Goal: Share content: Share content

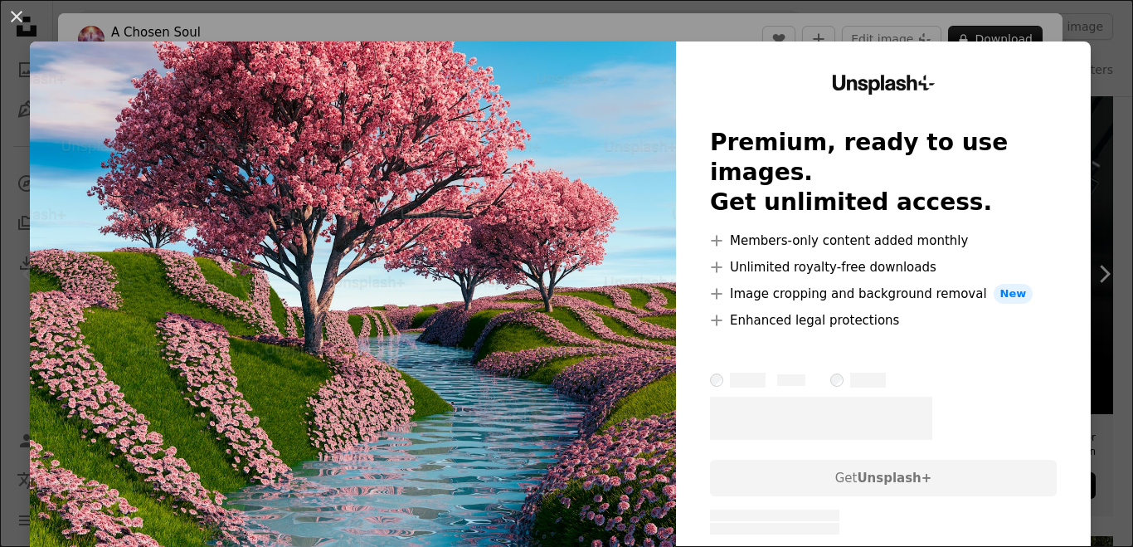
scroll to position [8, 0]
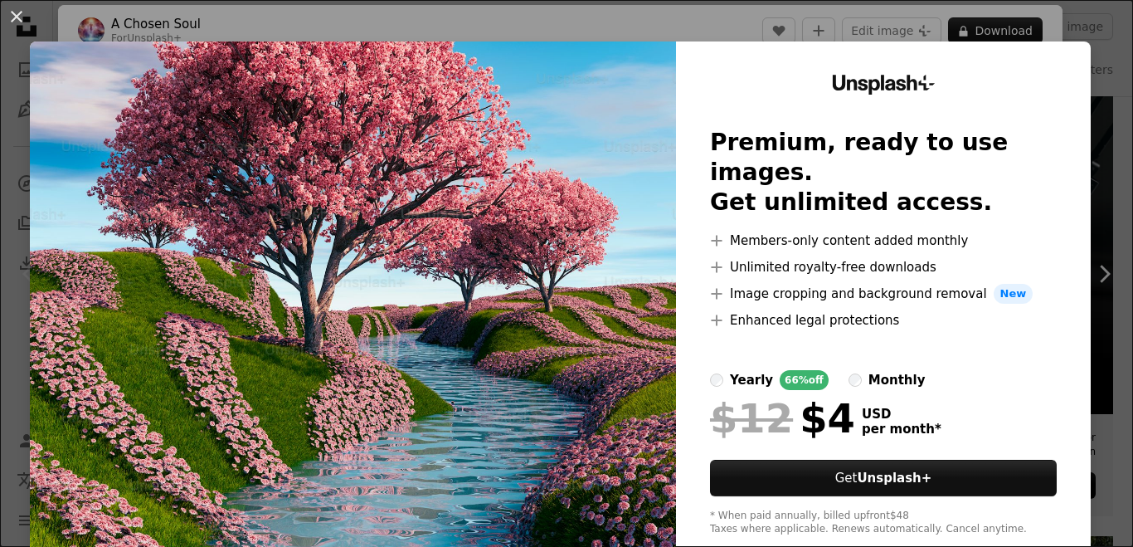
click at [1096, 247] on div "An X shape Unsplash+ Premium, ready to use images. Get unlimited access. A plus…" at bounding box center [566, 273] width 1133 height 547
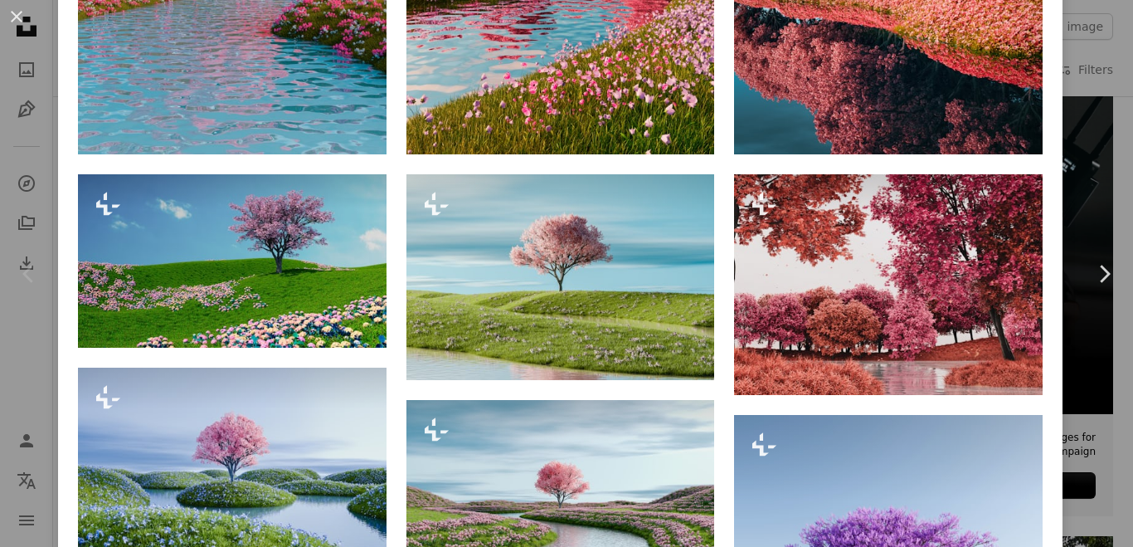
scroll to position [1132, 0]
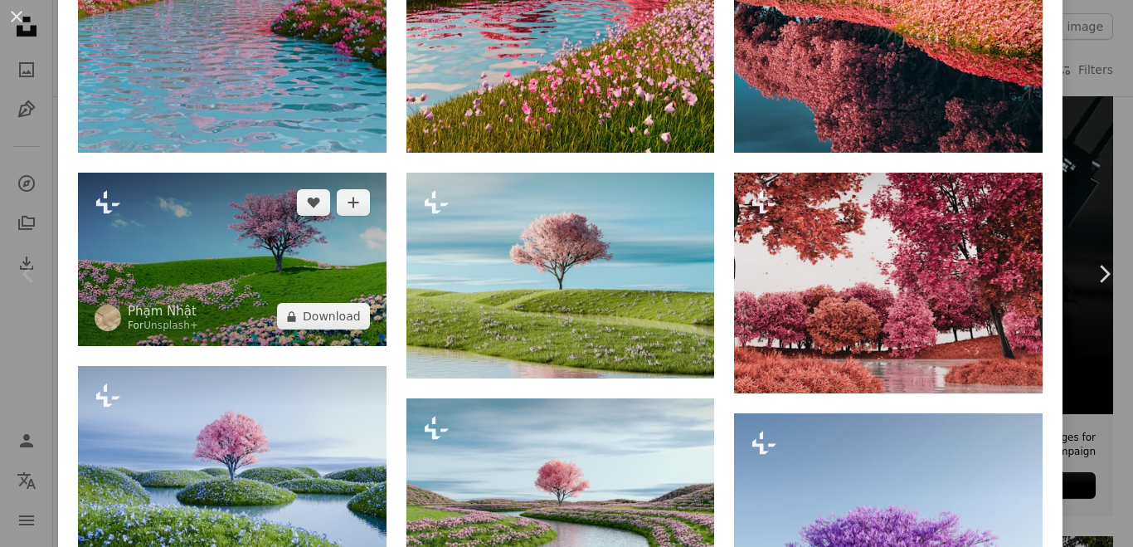
click at [238, 245] on img at bounding box center [232, 259] width 309 height 173
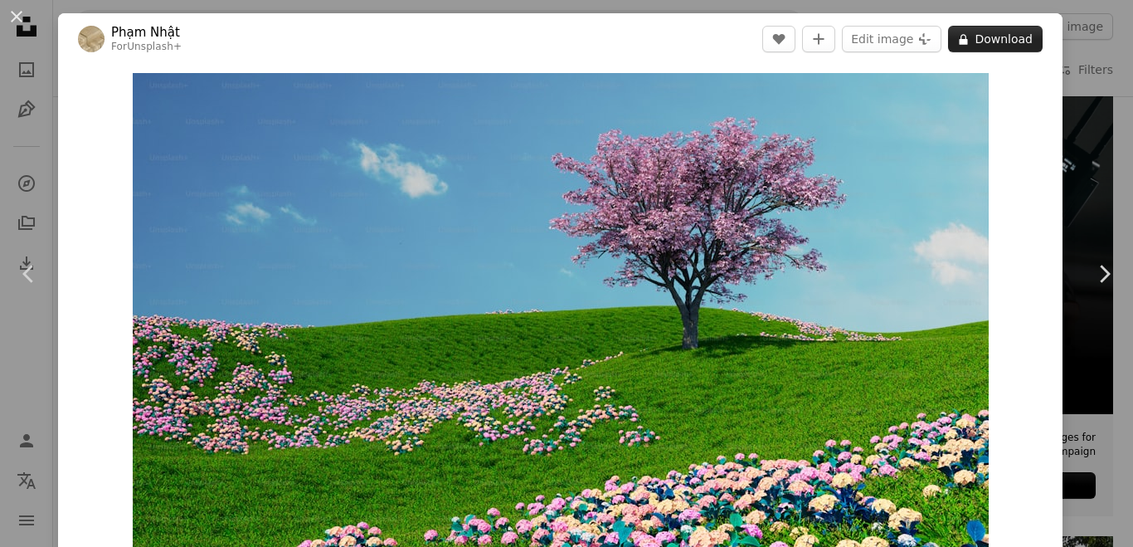
click at [989, 32] on button "A lock Download" at bounding box center [995, 39] width 95 height 27
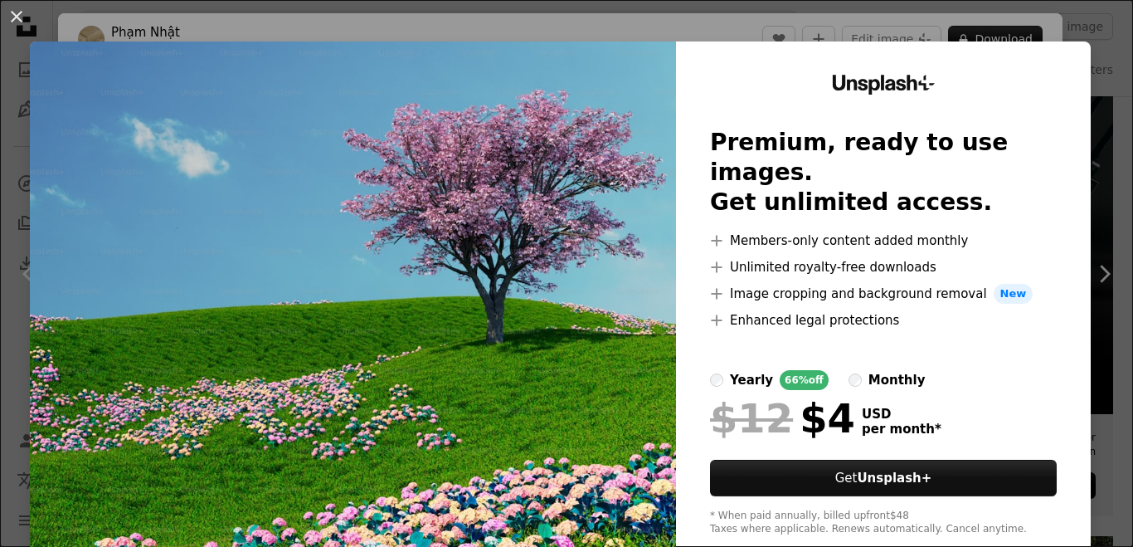
click at [543, 202] on img at bounding box center [353, 305] width 646 height 528
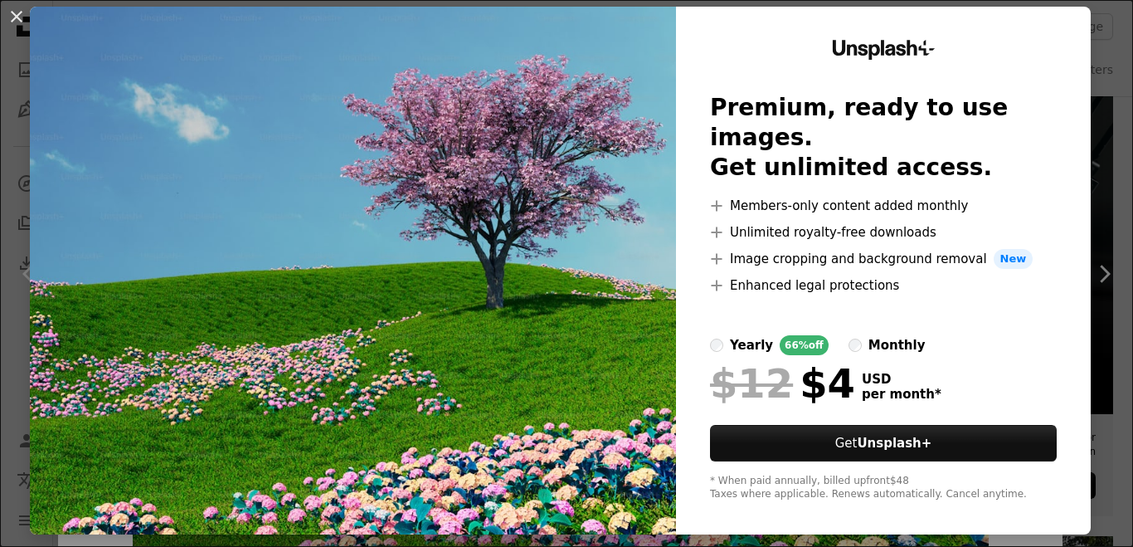
click at [550, 289] on img at bounding box center [353, 271] width 646 height 528
click at [552, 330] on img at bounding box center [353, 271] width 646 height 528
click at [1091, 271] on div "An X shape Unsplash+ Premium, ready to use images. Get unlimited access. A plus…" at bounding box center [566, 273] width 1133 height 547
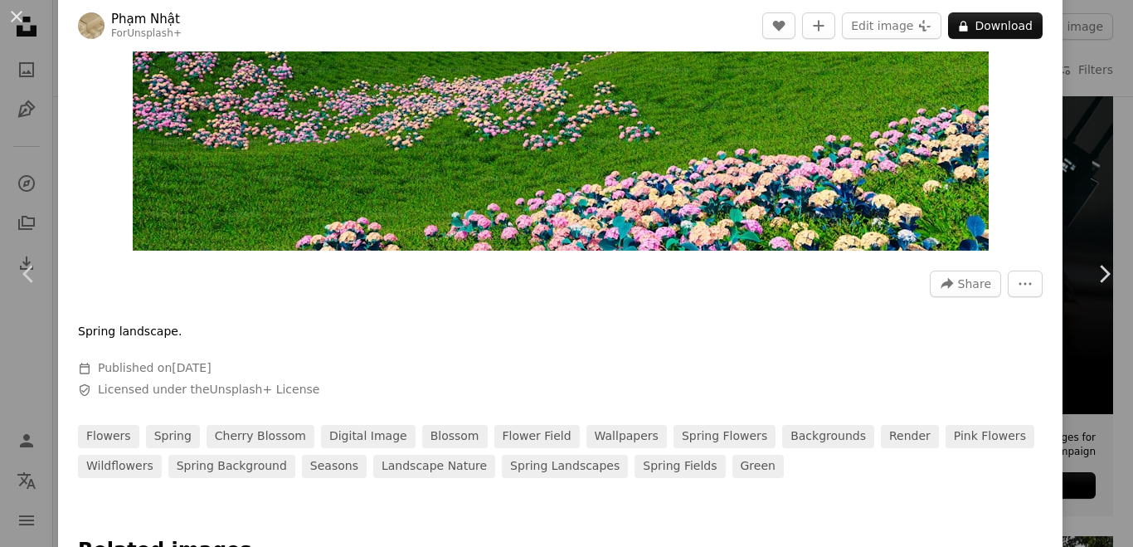
scroll to position [298, 0]
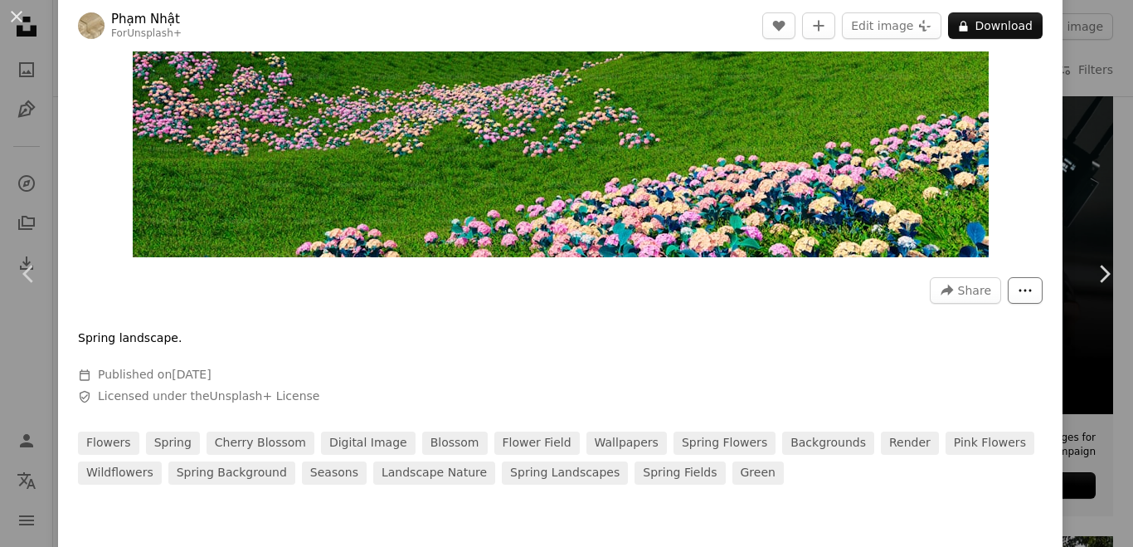
click at [1018, 289] on icon "More Actions" at bounding box center [1025, 290] width 15 height 15
click at [961, 291] on dialog "An X shape Chevron left Chevron right [PERSON_NAME] For Unsplash+ A heart A plu…" at bounding box center [566, 273] width 1133 height 547
click at [958, 291] on span "Share" at bounding box center [974, 290] width 33 height 25
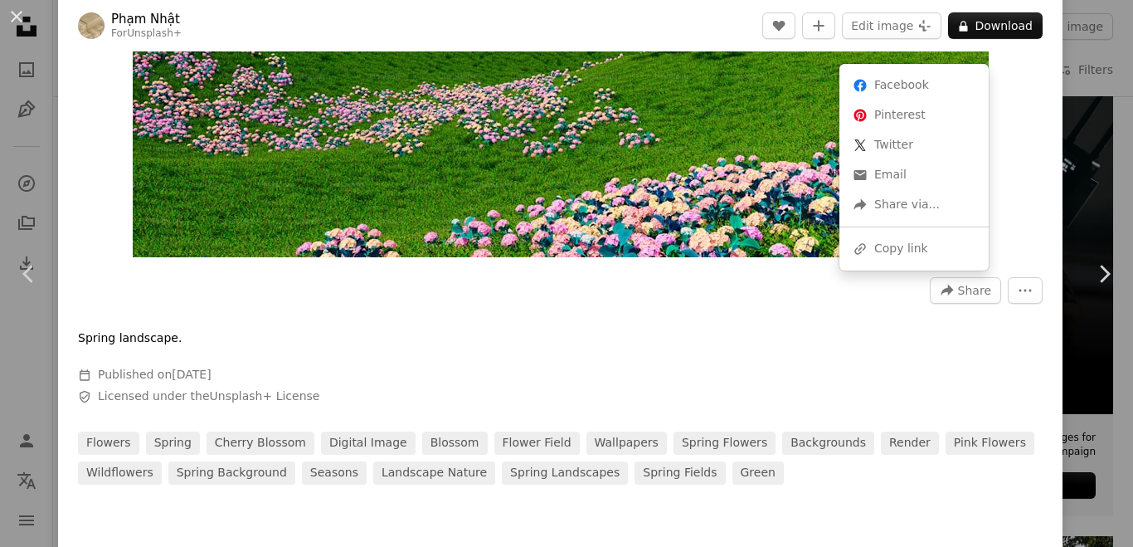
click at [906, 182] on link "An envelope Email" at bounding box center [914, 175] width 136 height 30
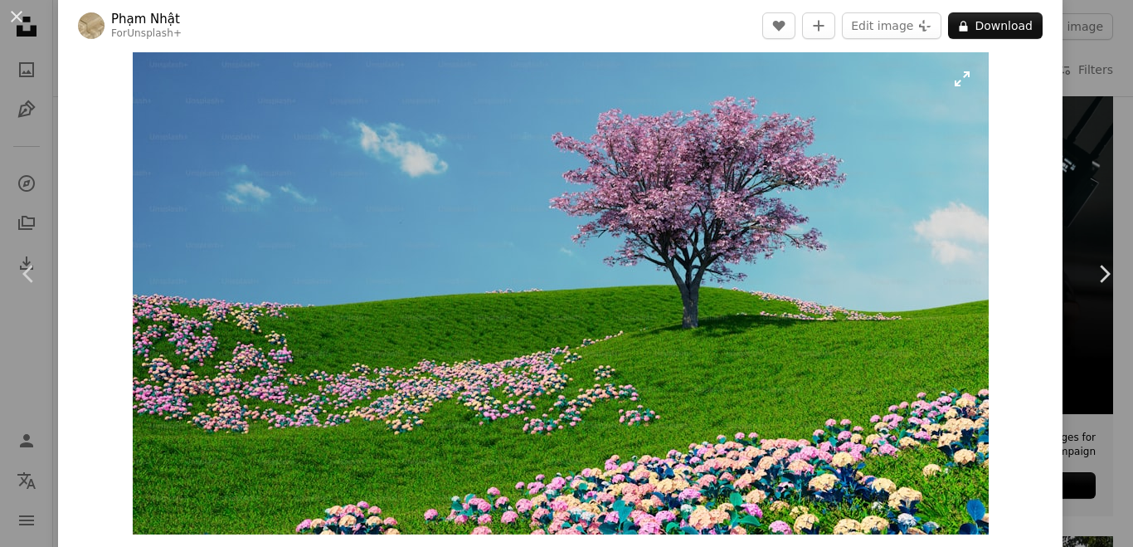
scroll to position [20, 0]
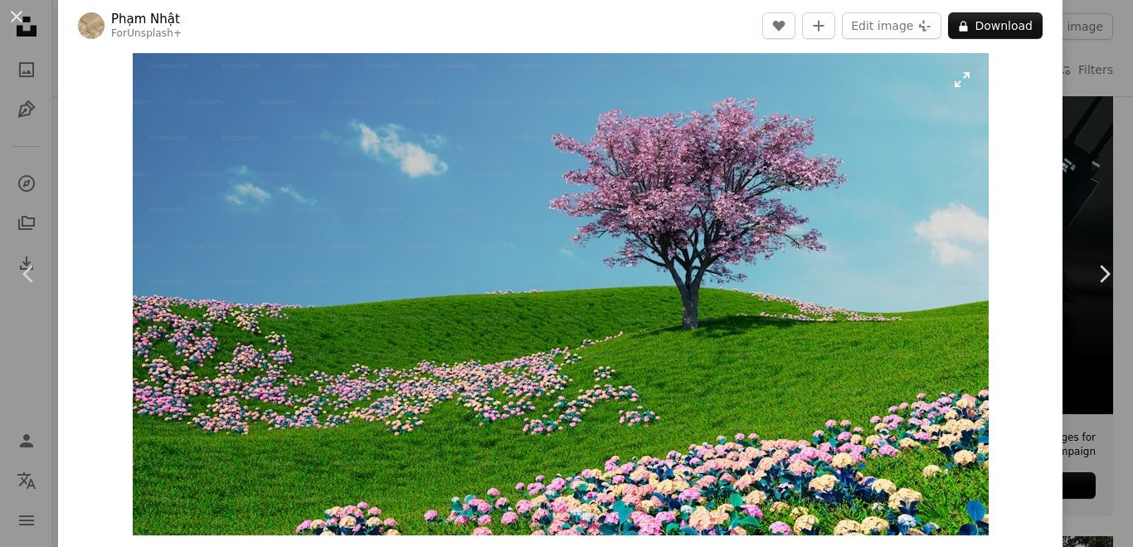
click at [929, 275] on img "Zoom in on this image" at bounding box center [561, 294] width 856 height 482
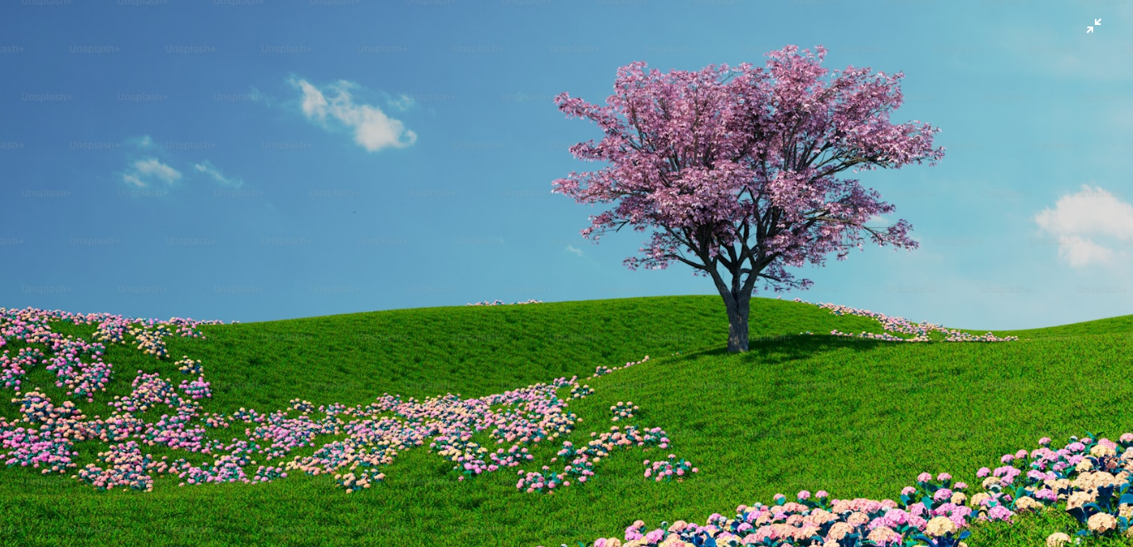
scroll to position [0, 0]
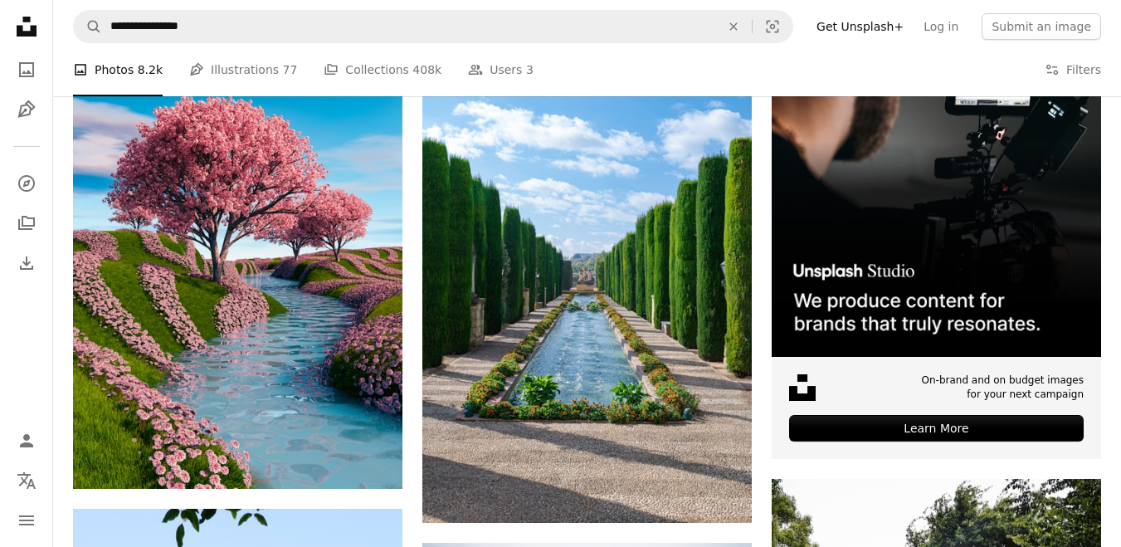
scroll to position [385, 0]
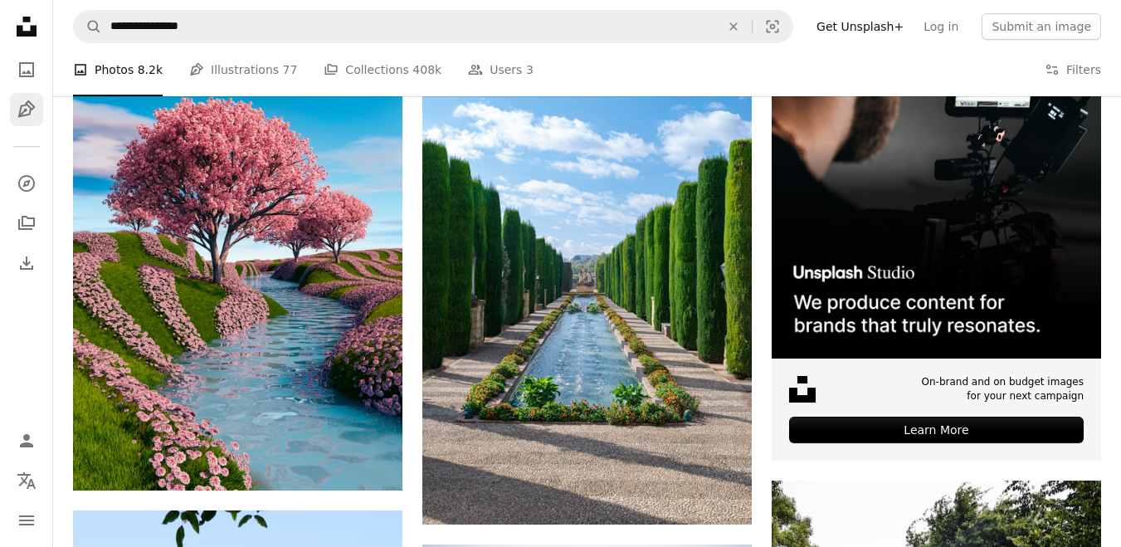
click at [26, 111] on icon "Illustrations" at bounding box center [25, 108] width 17 height 17
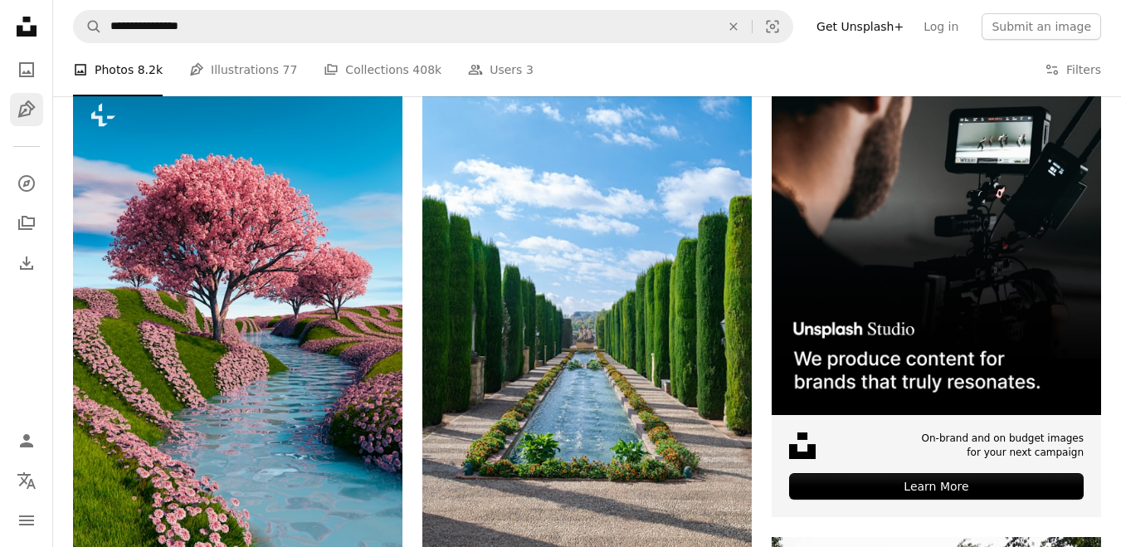
scroll to position [329, 0]
